Goal: Information Seeking & Learning: Stay updated

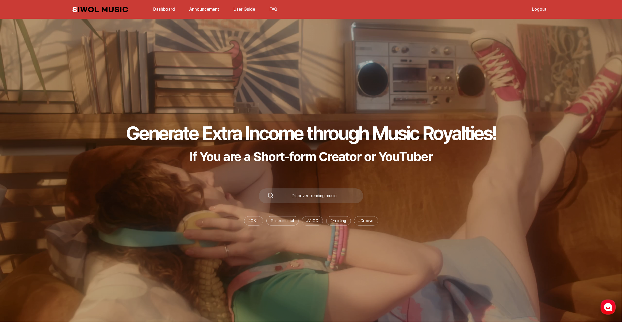
click at [200, 8] on link "Announcement" at bounding box center [204, 8] width 36 height 11
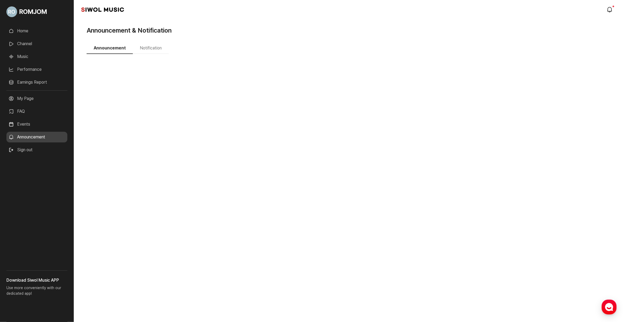
click at [28, 101] on link "My Page" at bounding box center [36, 98] width 61 height 11
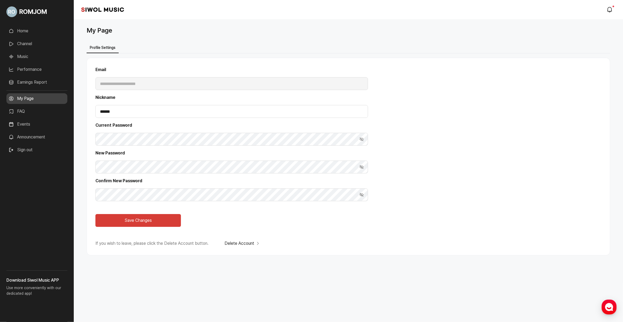
click at [30, 124] on link "Events" at bounding box center [36, 124] width 61 height 11
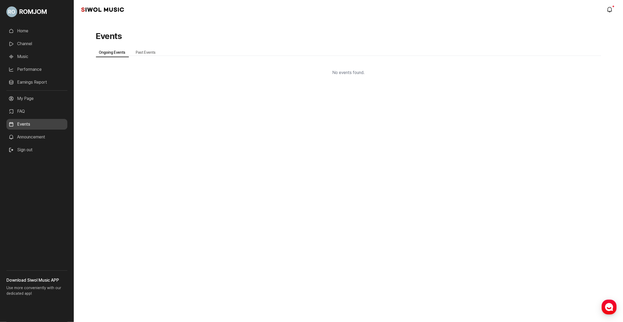
click at [36, 136] on link "Announcement" at bounding box center [36, 137] width 61 height 11
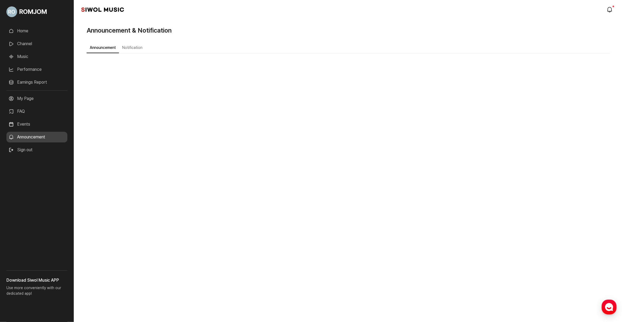
click at [134, 47] on button "Notification" at bounding box center [132, 48] width 27 height 10
